Goal: Information Seeking & Learning: Learn about a topic

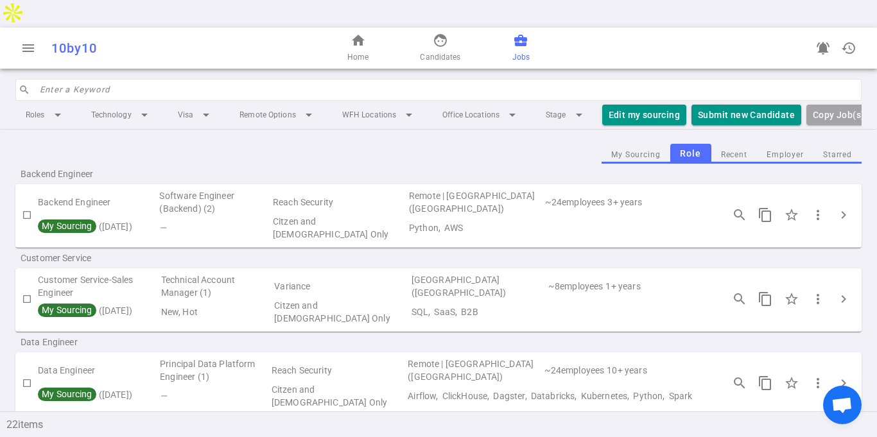
click at [526, 51] on span "Jobs" at bounding box center [520, 57] width 17 height 13
click at [227, 80] on input "search" at bounding box center [447, 90] width 814 height 21
click at [125, 103] on li "Technology arrow_drop_down" at bounding box center [122, 114] width 82 height 23
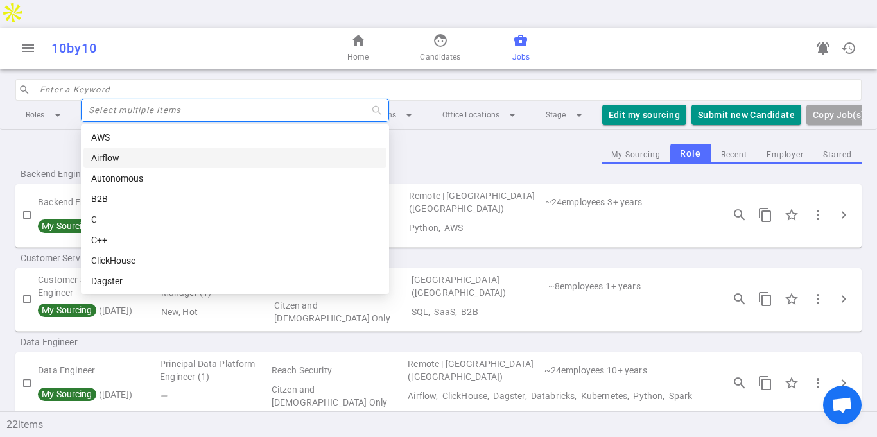
click at [229, 80] on input "search" at bounding box center [447, 90] width 814 height 21
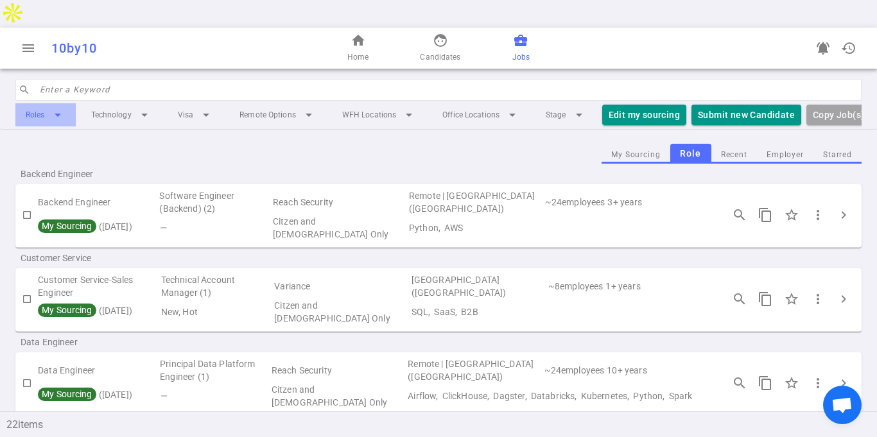
click at [44, 103] on li "Roles arrow_drop_down" at bounding box center [45, 114] width 60 height 23
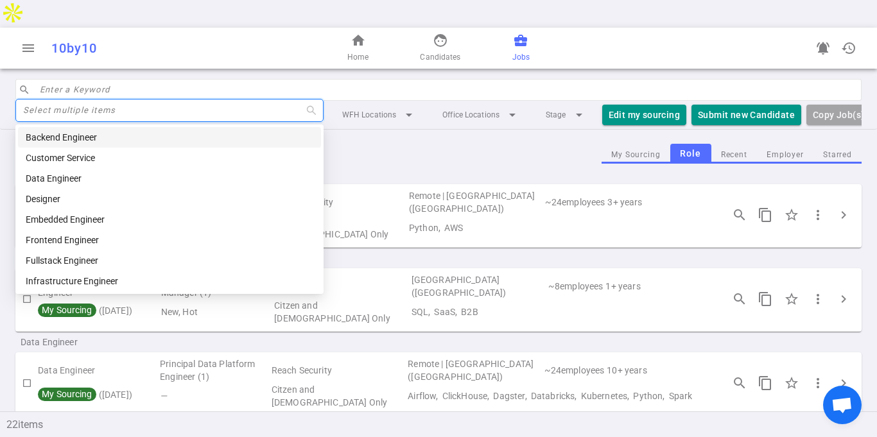
click at [428, 164] on div "Backend Engineer" at bounding box center [438, 174] width 846 height 21
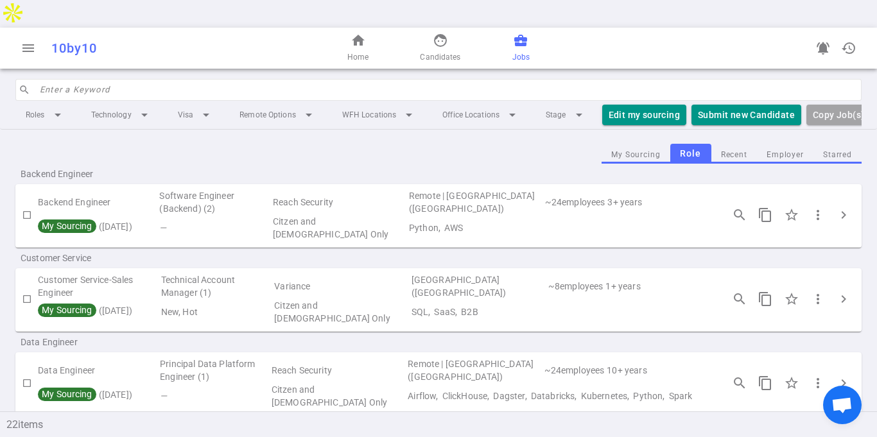
click at [88, 80] on input "search" at bounding box center [447, 90] width 814 height 21
click at [89, 103] on li "Technology arrow_drop_down" at bounding box center [122, 114] width 82 height 23
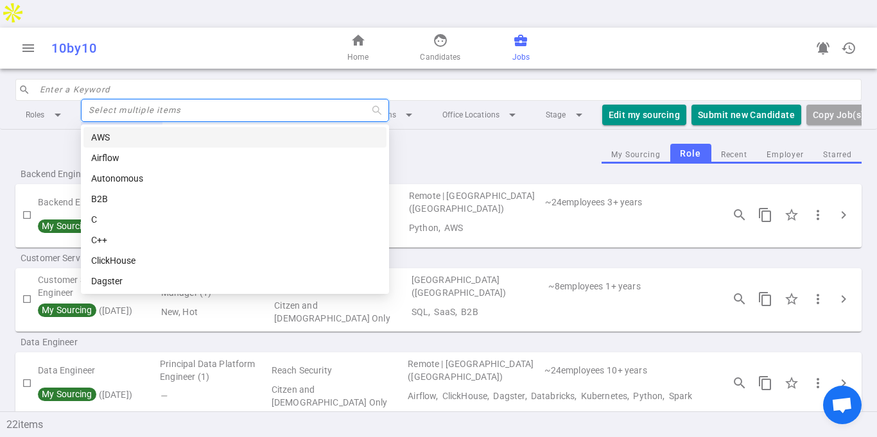
type input "m"
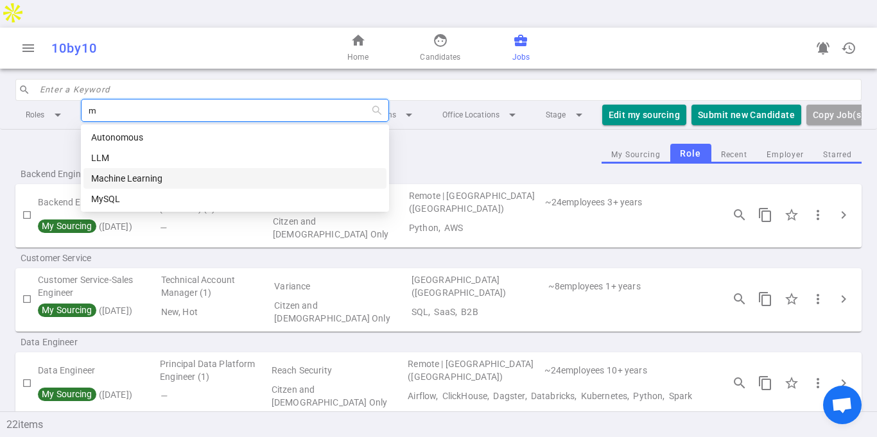
click at [146, 175] on div "Machine Learning" at bounding box center [235, 178] width 288 height 14
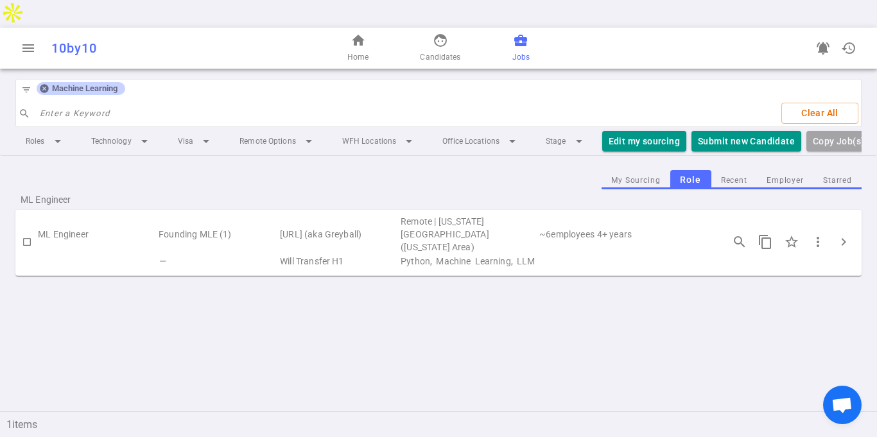
drag, startPoint x: 58, startPoint y: 204, endPoint x: 66, endPoint y: 210, distance: 9.6
click at [58, 215] on td "ML Engineer" at bounding box center [97, 234] width 119 height 39
click at [299, 215] on td "[URL] (aka Greyball)" at bounding box center [339, 234] width 121 height 39
click at [848, 234] on span "chevron_right" at bounding box center [843, 241] width 15 height 15
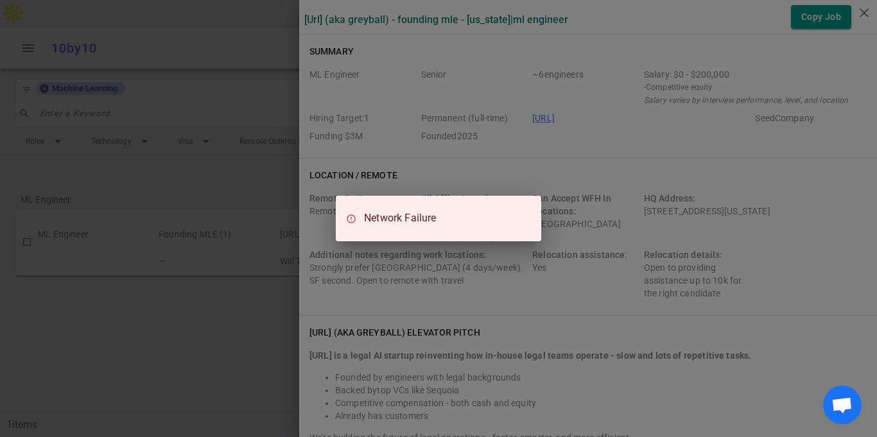
click at [613, 168] on div "Network Failure" at bounding box center [438, 218] width 877 height 437
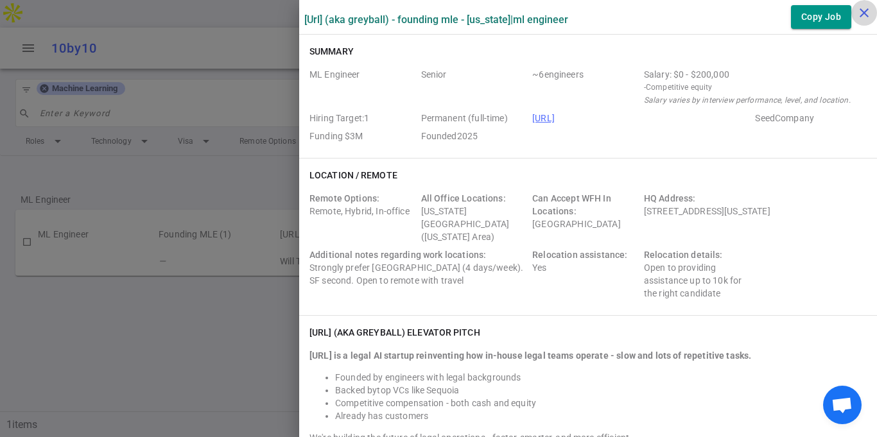
click at [859, 13] on icon "close" at bounding box center [864, 12] width 15 height 15
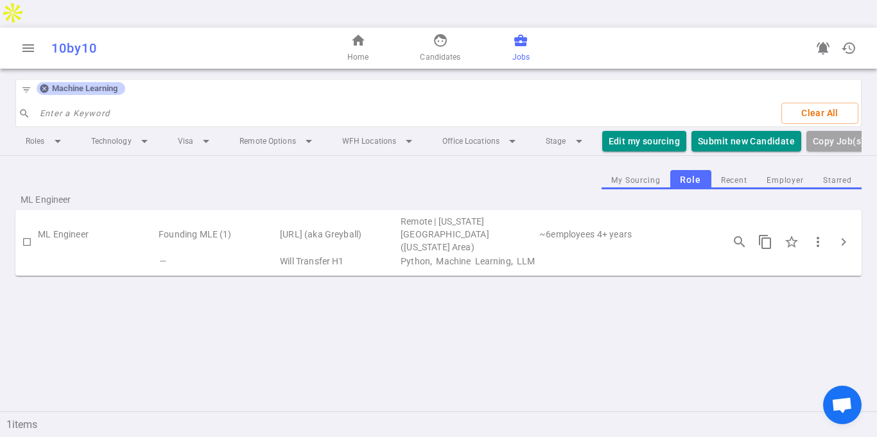
click at [44, 85] on icon at bounding box center [44, 89] width 8 height 8
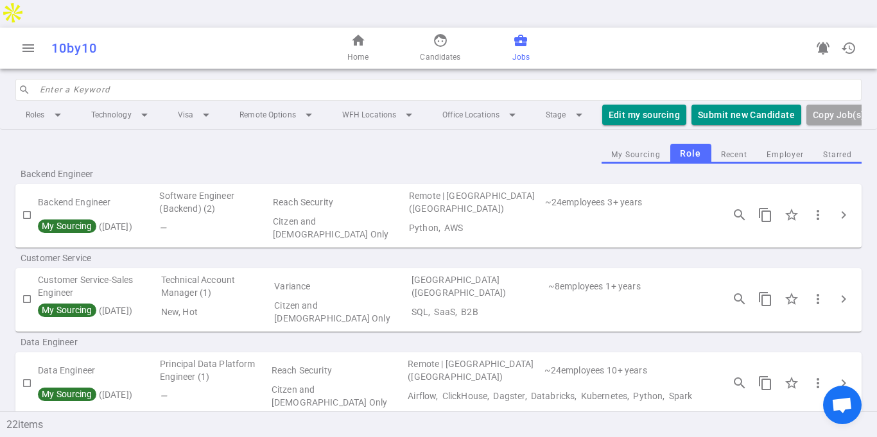
click at [234, 144] on div "My Sourcing Role Recent Employer Starred" at bounding box center [438, 154] width 846 height 20
